Goal: Navigation & Orientation: Find specific page/section

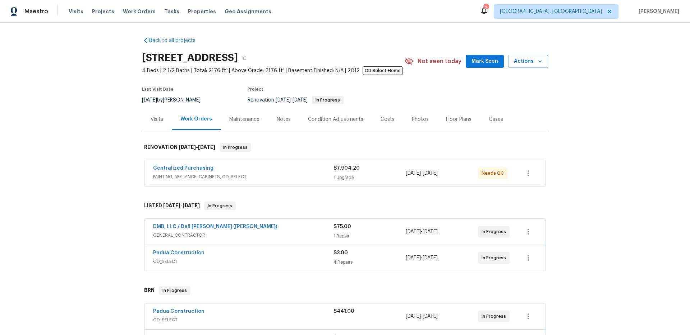
scroll to position [96, 0]
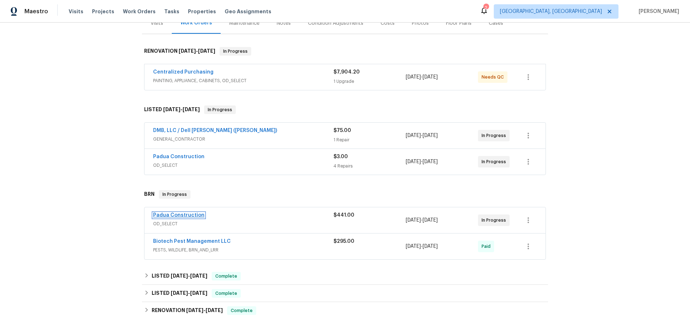
click at [163, 215] on link "Padua Construction" at bounding box center [178, 215] width 51 height 5
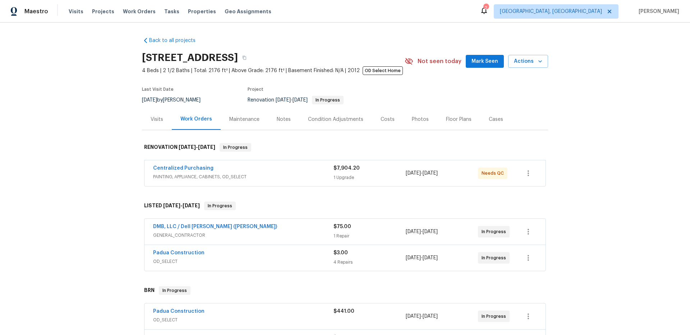
click at [154, 120] on div "Visits" at bounding box center [156, 119] width 13 height 7
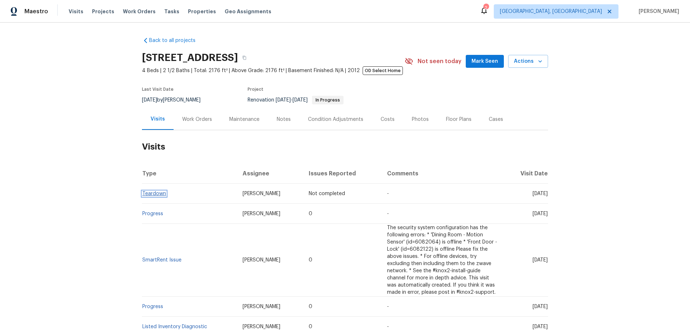
click at [151, 194] on link "Teardown" at bounding box center [154, 193] width 24 height 5
